Goal: Transaction & Acquisition: Purchase product/service

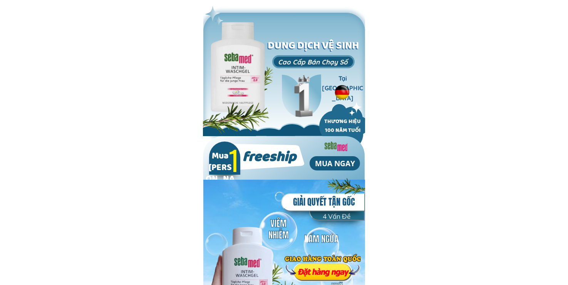
type input "[PERSON_NAME]"
type input "0909512024"
type input "[PERSON_NAME]"
type input "0909512024"
type input "[PERSON_NAME]"
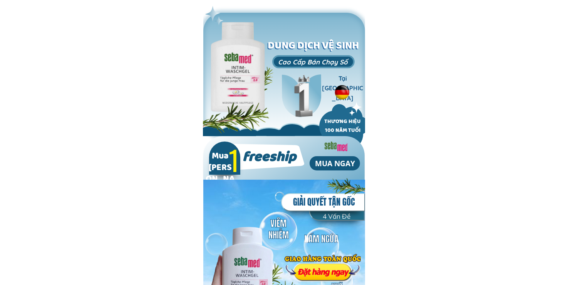
type input "0909512024"
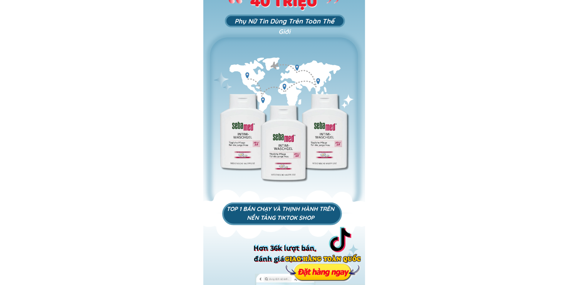
scroll to position [449, 0]
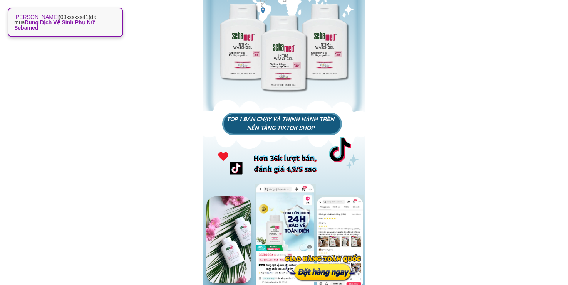
click at [330, 267] on div at bounding box center [323, 267] width 76 height 28
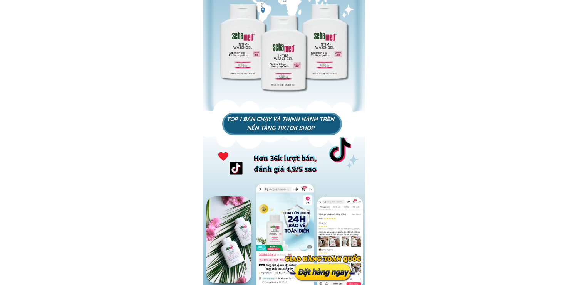
scroll to position [755, 0]
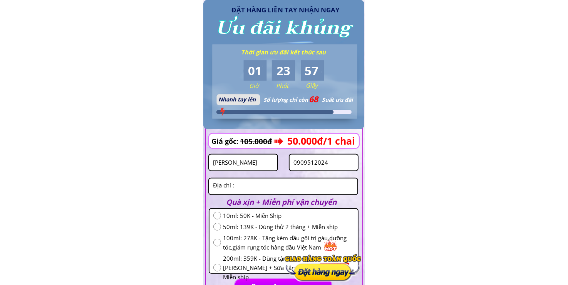
click at [267, 159] on input "[PERSON_NAME]" at bounding box center [243, 162] width 64 height 16
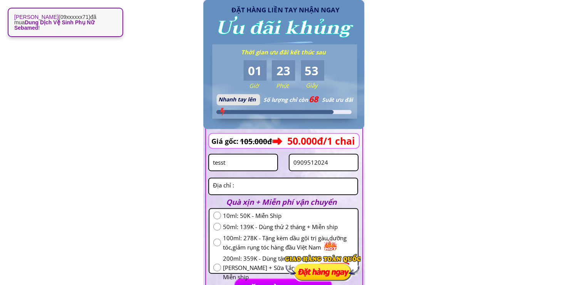
type input "tesst"
click at [315, 169] on input "0909512024" at bounding box center [324, 162] width 64 height 16
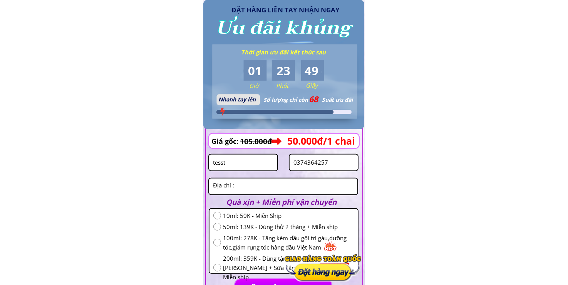
type input "0374364257"
drag, startPoint x: 290, startPoint y: 178, endPoint x: 284, endPoint y: 181, distance: 6.9
click at [284, 181] on textarea at bounding box center [283, 186] width 144 height 16
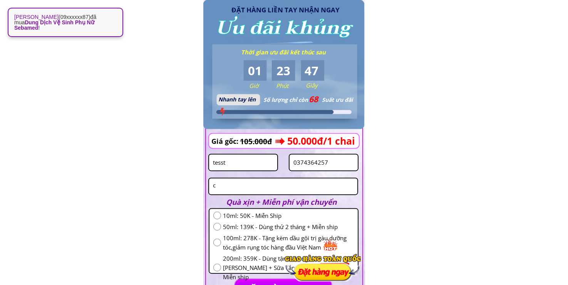
scroll to position [845, 0]
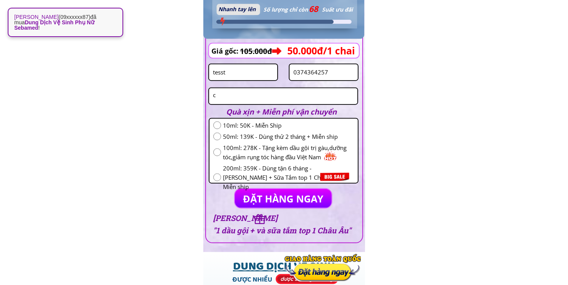
type textarea "c"
click at [247, 137] on span "50ml: 139K - Dùng thử 2 tháng + Miễn ship" at bounding box center [288, 136] width 131 height 9
radio input "true"
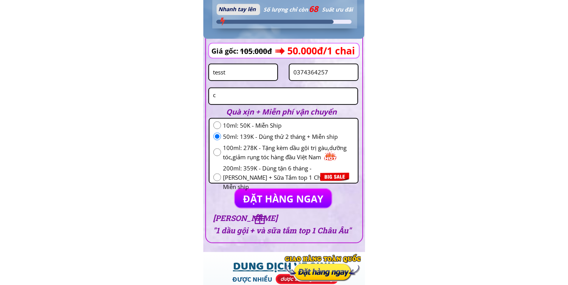
click at [263, 200] on p "ĐẶT HÀNG NGAY" at bounding box center [283, 198] width 97 height 19
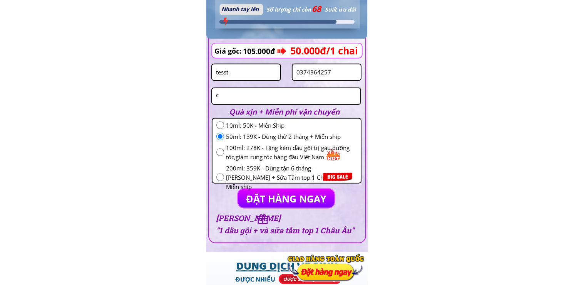
scroll to position [0, 0]
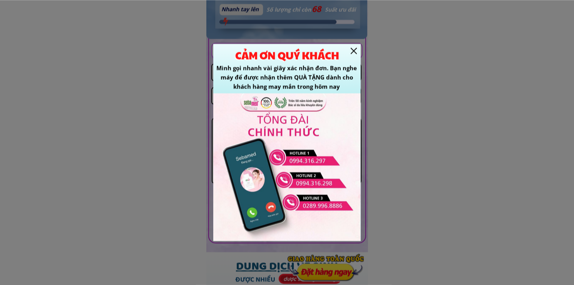
click at [352, 47] on h1 "CẢM ƠN QUÝ KHÁCH" at bounding box center [287, 55] width 163 height 17
